Goal: Find contact information: Find contact information

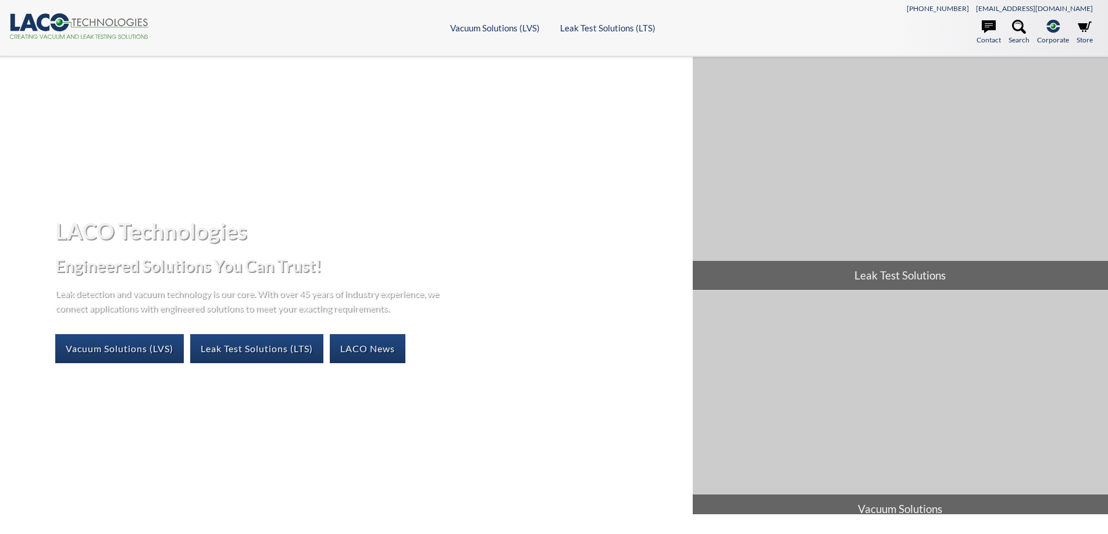
select select "Widget di traduzione della lingua"
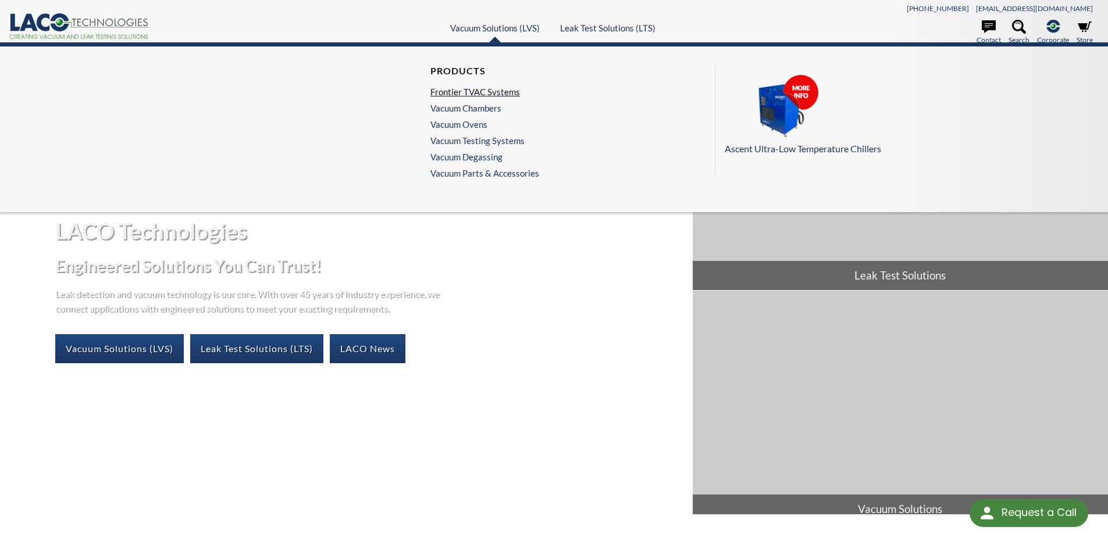
click at [477, 90] on link "Frontier TVAC Systems" at bounding box center [481, 92] width 103 height 10
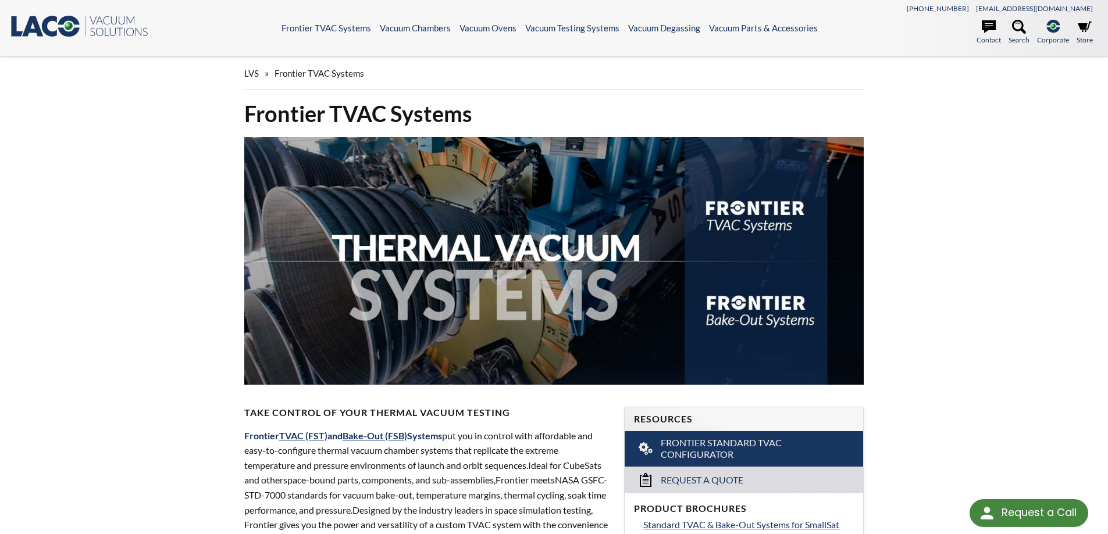
select select "Widget di traduzione della lingua"
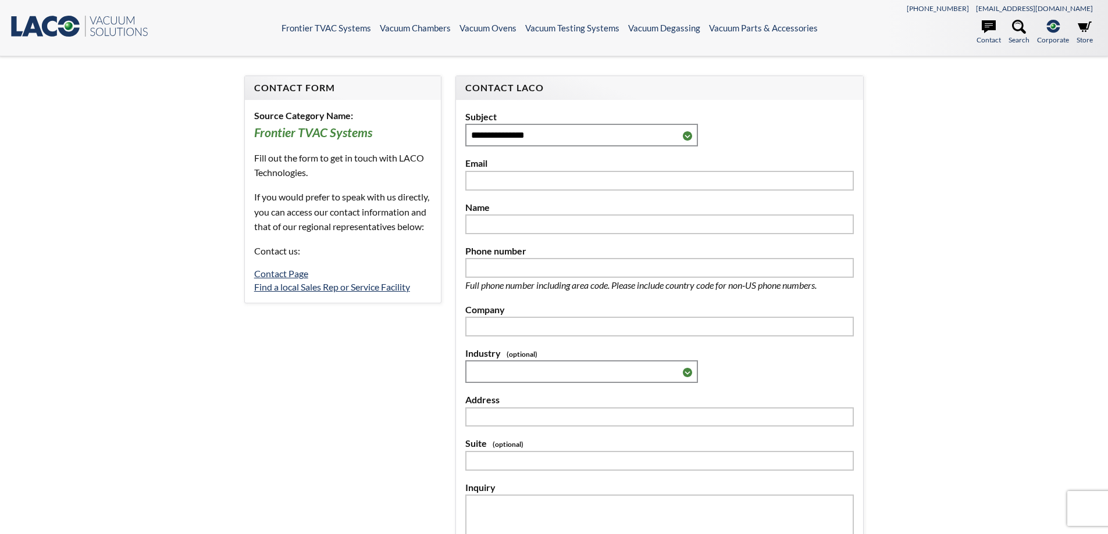
select select "Widget di traduzione della lingua"
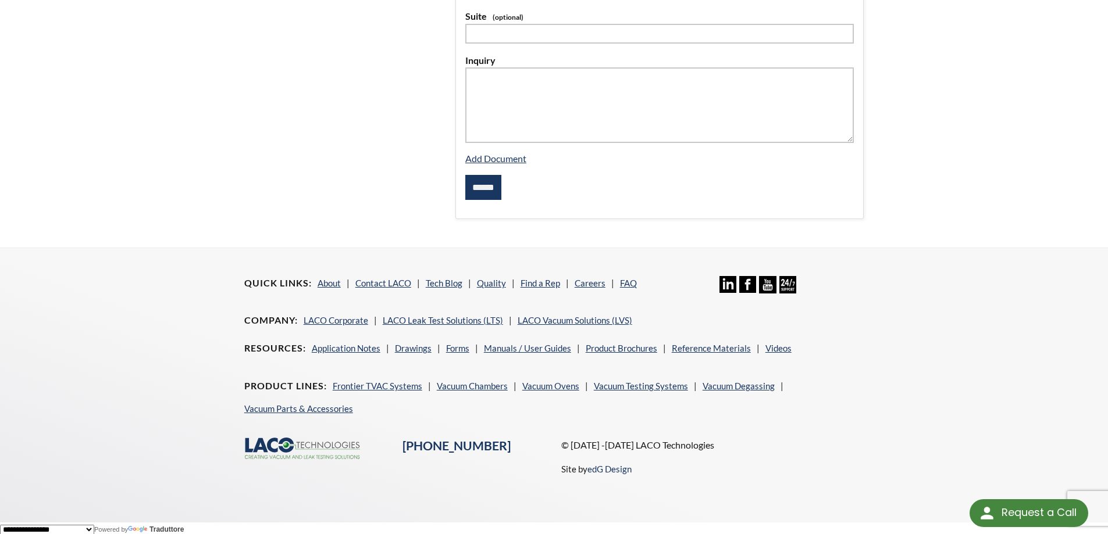
scroll to position [431, 0]
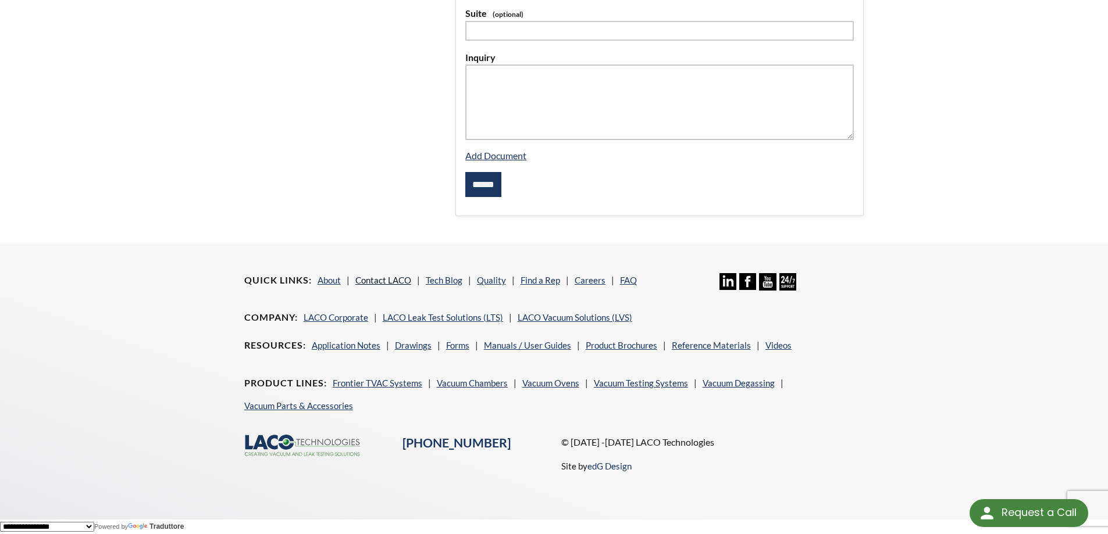
click at [385, 278] on link "Contact LACO" at bounding box center [383, 280] width 56 height 10
